Goal: Entertainment & Leisure: Consume media (video, audio)

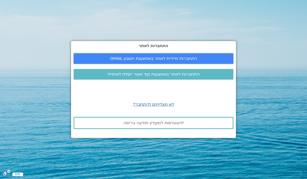
click at [156, 61] on span "התחברות מיידית לאתר באמצעות חשבון GMAIL" at bounding box center [153, 58] width 87 height 5
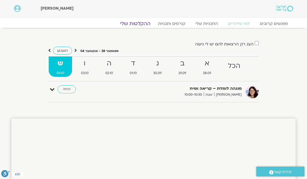
click at [130, 23] on link "ההקלטות שלי" at bounding box center [135, 24] width 43 height 6
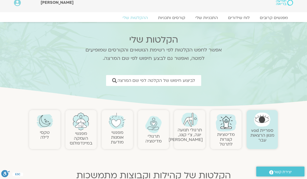
scroll to position [6, 0]
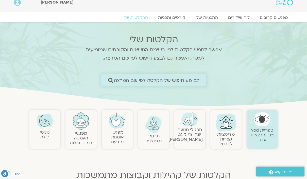
click at [134, 78] on span "לביצוע חיפוש של הקלטה לפי שם המרצה" at bounding box center [156, 80] width 85 height 5
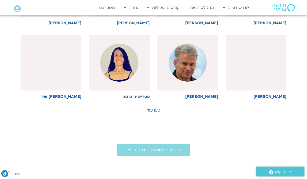
scroll to position [283, 0]
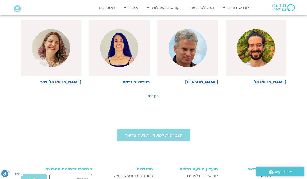
click at [155, 96] on link "טען עוד" at bounding box center [153, 96] width 14 height 6
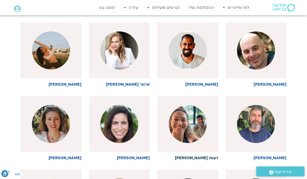
scroll to position [353, 0]
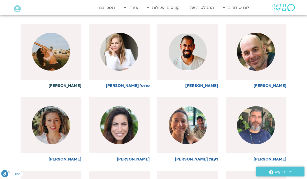
click at [54, 50] on img at bounding box center [51, 52] width 38 height 38
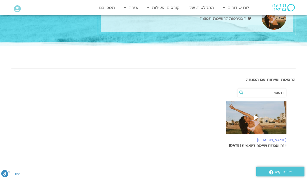
scroll to position [24, 0]
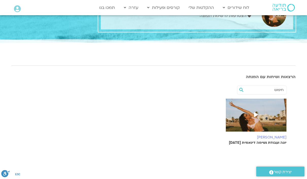
click at [251, 112] on span at bounding box center [255, 114] width 9 height 9
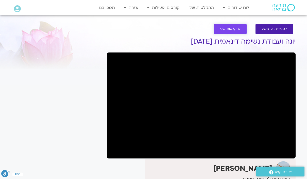
click at [236, 27] on span "להקלטות שלי" at bounding box center [230, 29] width 21 height 4
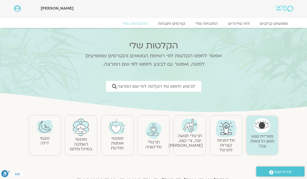
click at [157, 131] on img at bounding box center [153, 130] width 17 height 17
